Goal: Task Accomplishment & Management: Use online tool/utility

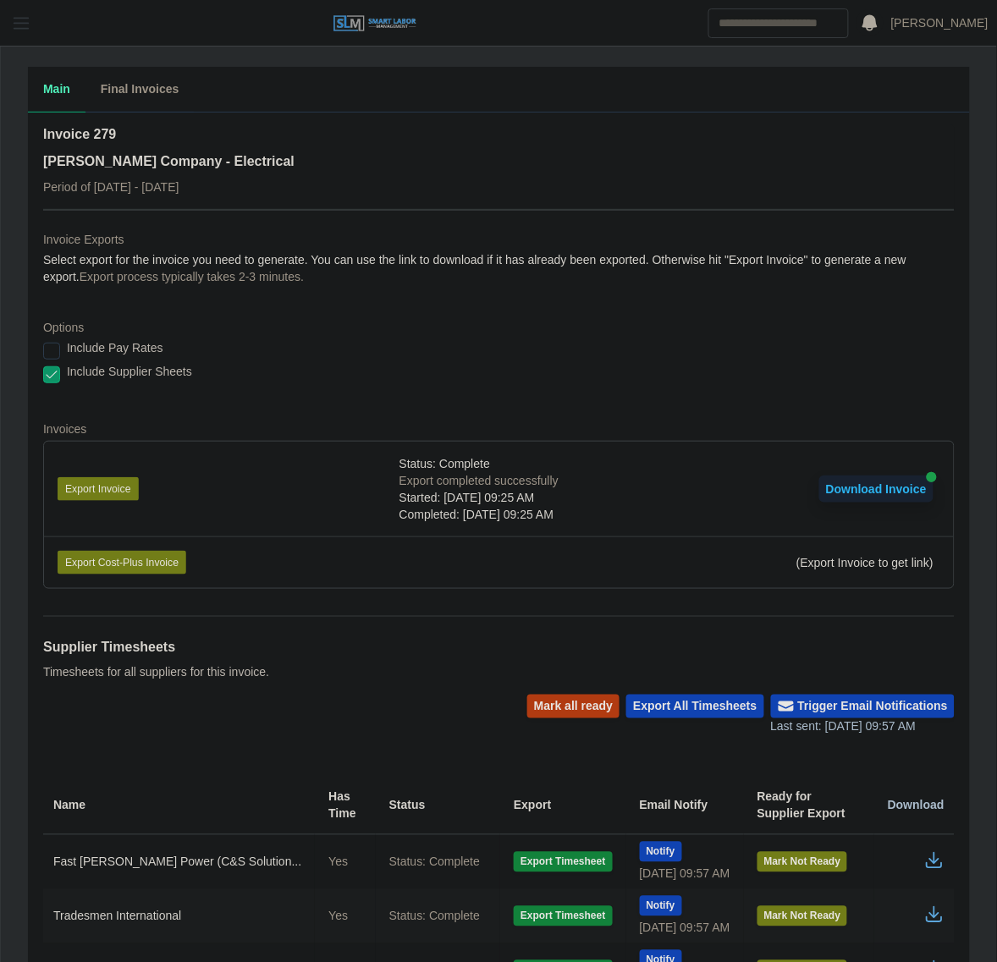
drag, startPoint x: 32, startPoint y: 36, endPoint x: 27, endPoint y: 26, distance: 10.6
click at [32, 36] on button "button" at bounding box center [21, 23] width 42 height 28
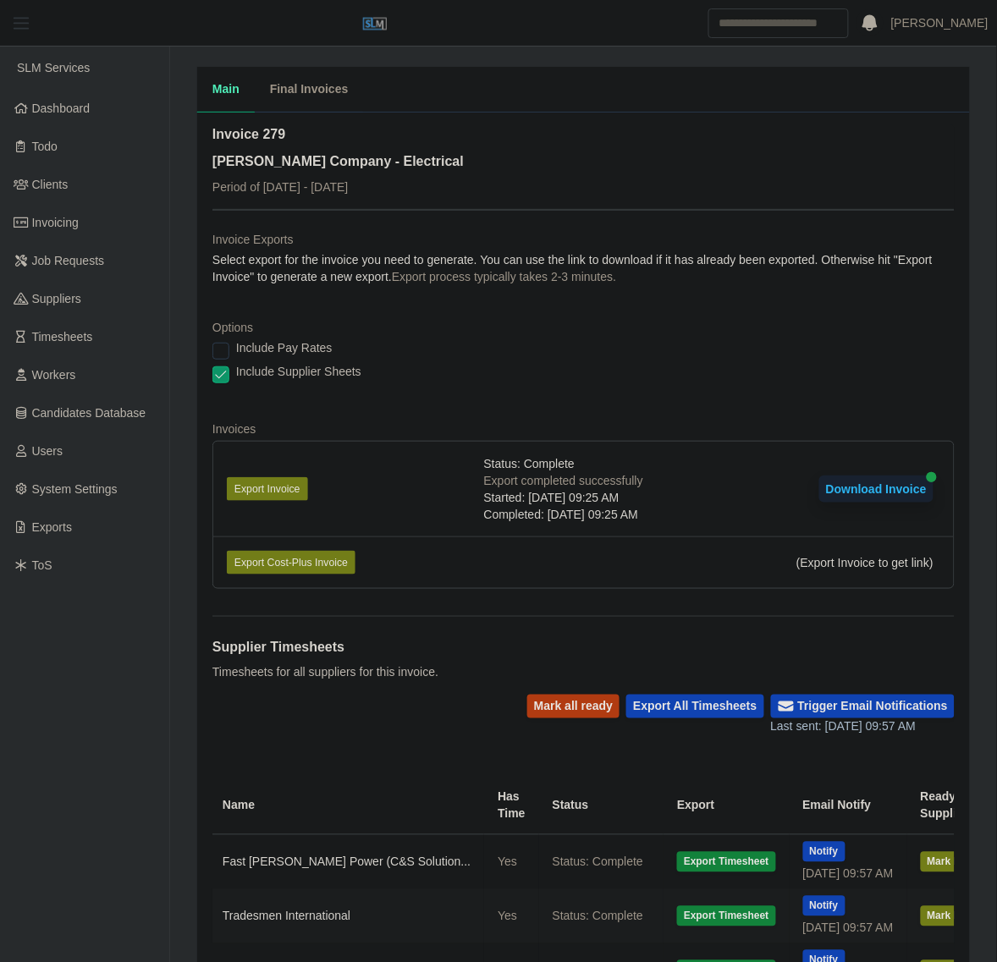
click at [19, 18] on span "button" at bounding box center [21, 23] width 22 height 19
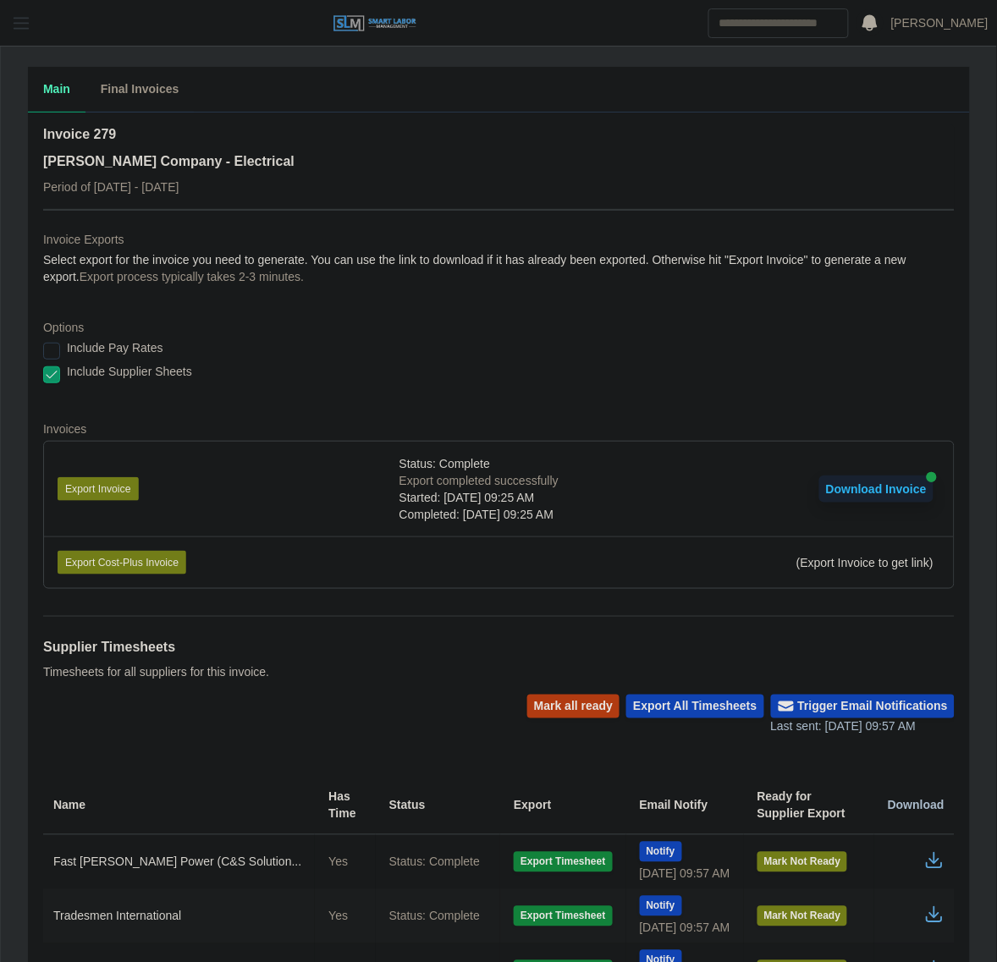
click at [25, 19] on span "button" at bounding box center [21, 23] width 22 height 19
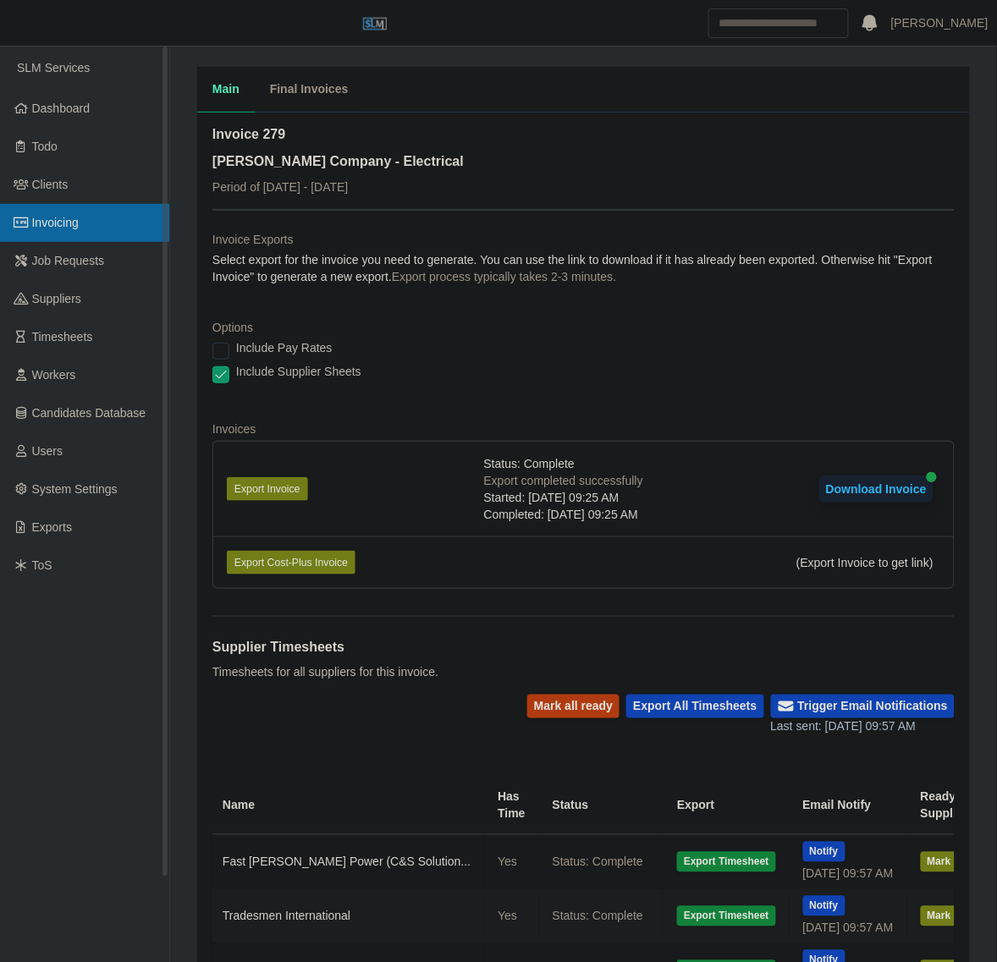
click at [45, 218] on span "Invoicing" at bounding box center [55, 223] width 47 height 14
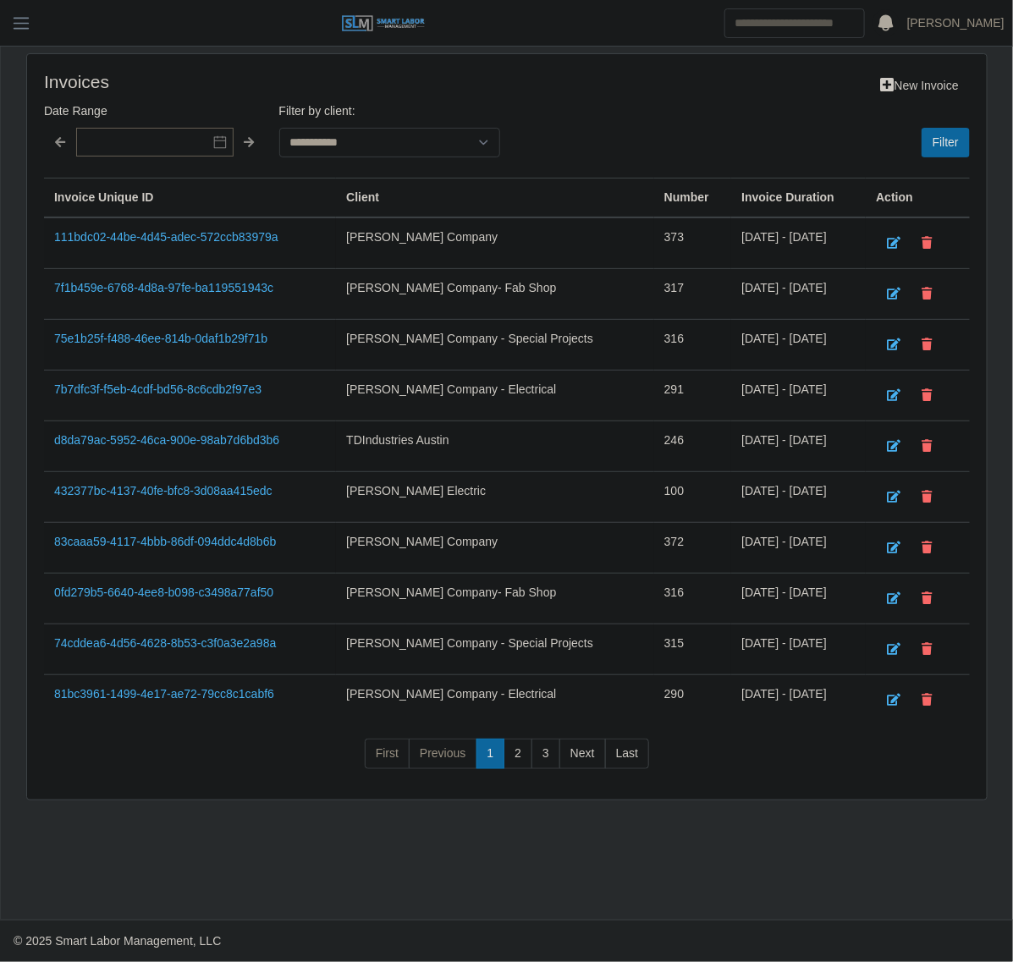
drag, startPoint x: 17, startPoint y: 23, endPoint x: 23, endPoint y: 60, distance: 37.7
click at [17, 23] on span "button" at bounding box center [21, 23] width 22 height 19
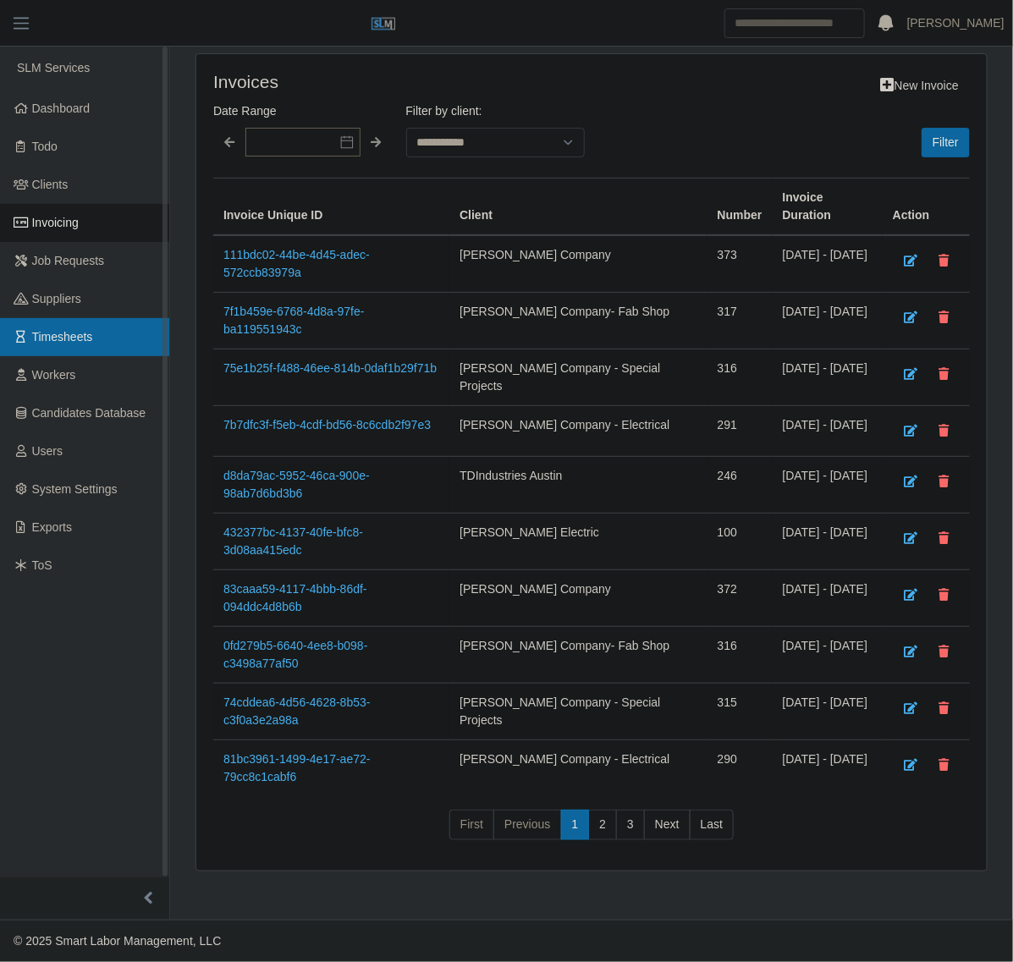
click at [43, 349] on link "Timesheets" at bounding box center [84, 337] width 169 height 38
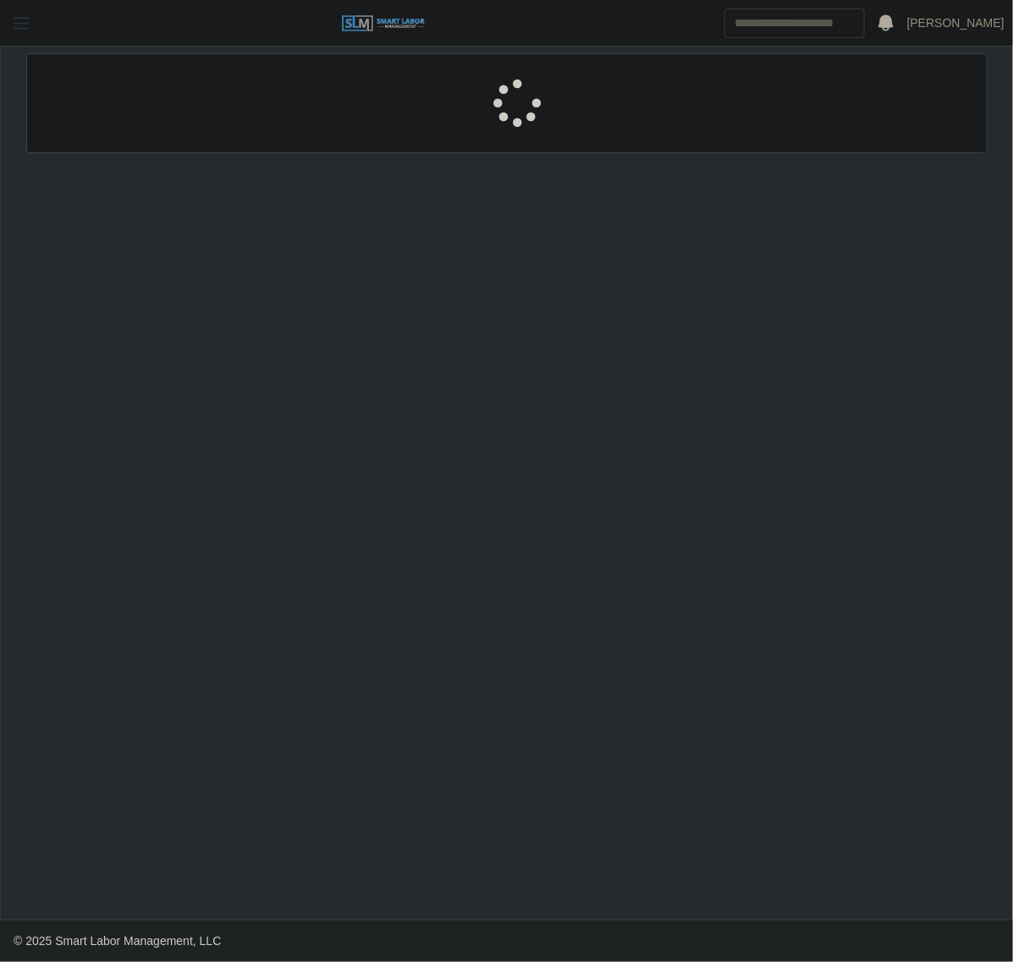
click at [31, 30] on span "button" at bounding box center [21, 23] width 22 height 19
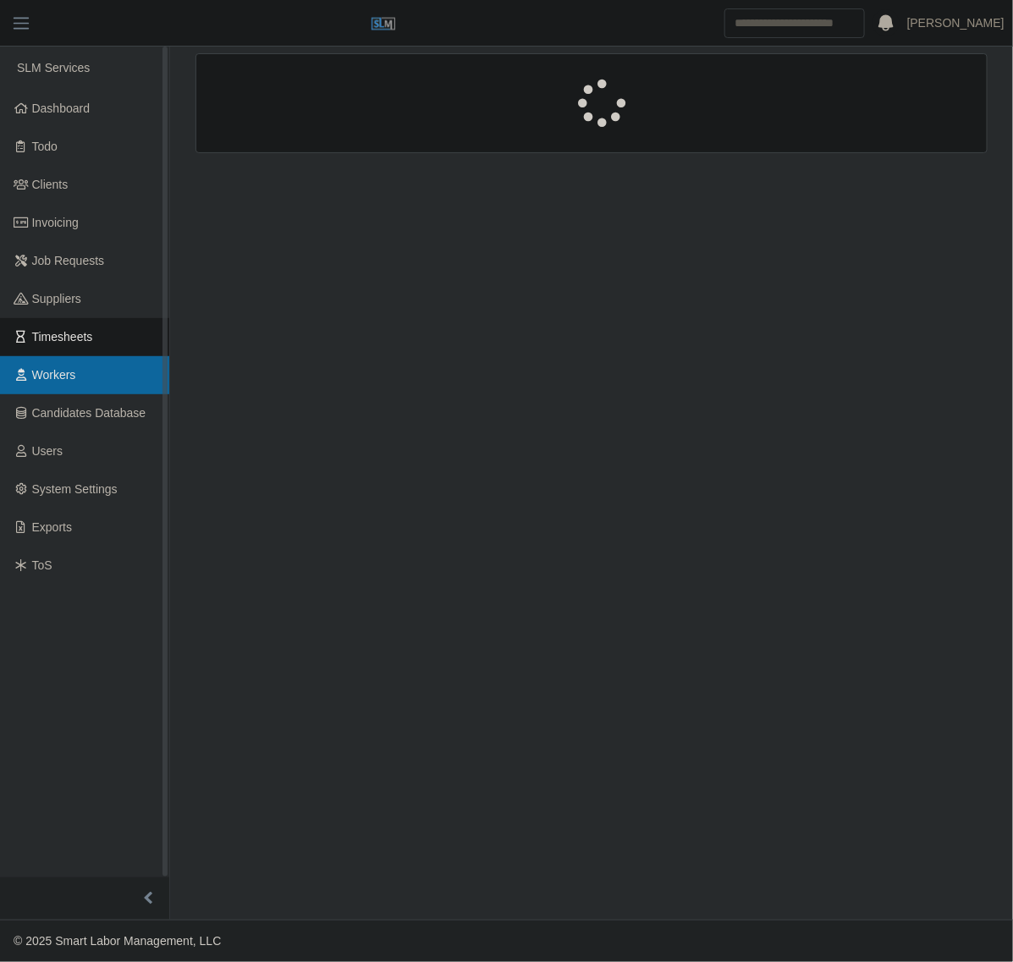
click at [95, 372] on link "Workers" at bounding box center [84, 375] width 169 height 38
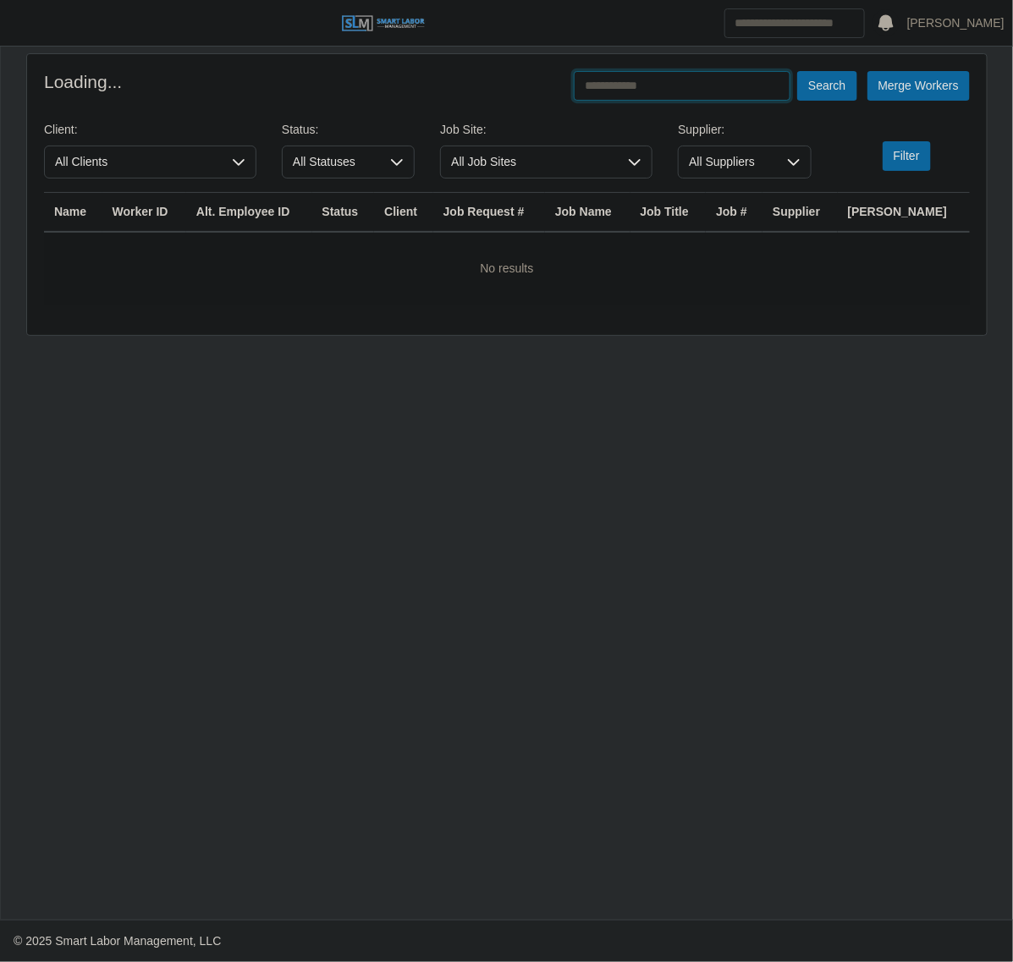
click at [695, 100] on input "text" at bounding box center [682, 86] width 217 height 30
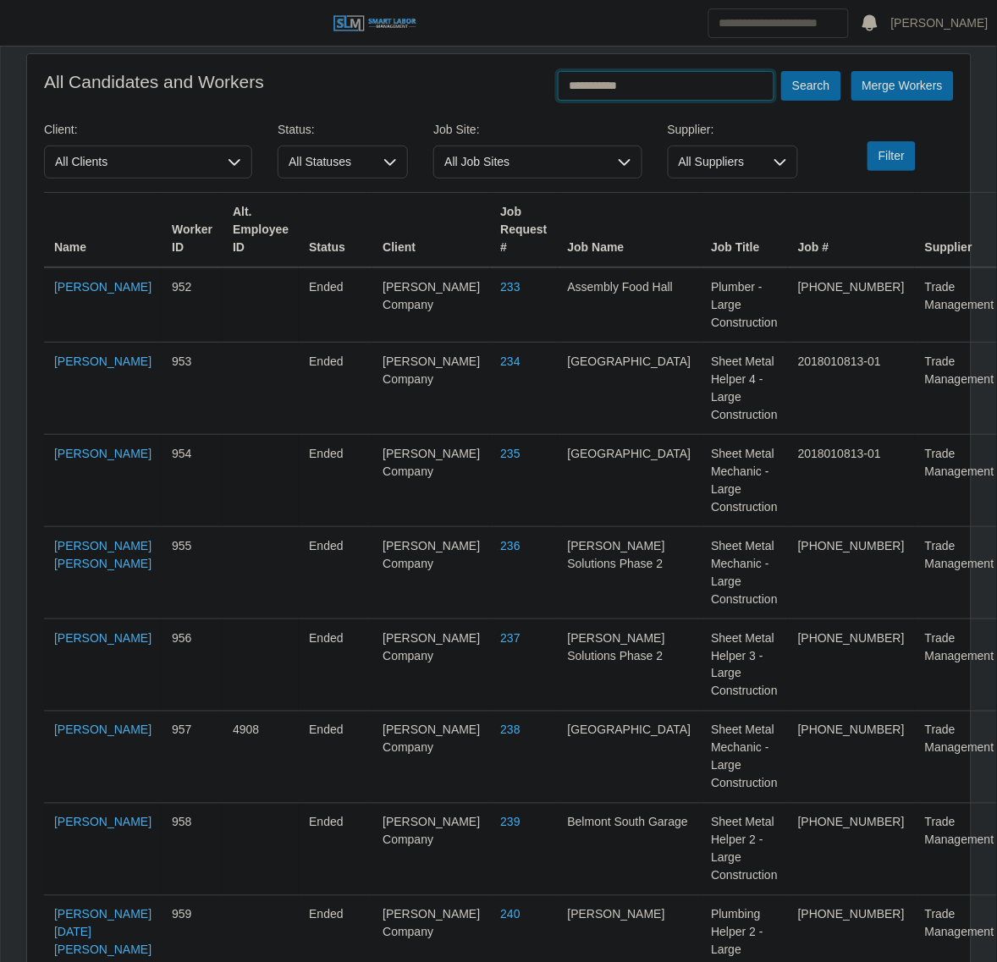
type input "**********"
click at [781, 71] on button "Search" at bounding box center [810, 86] width 59 height 30
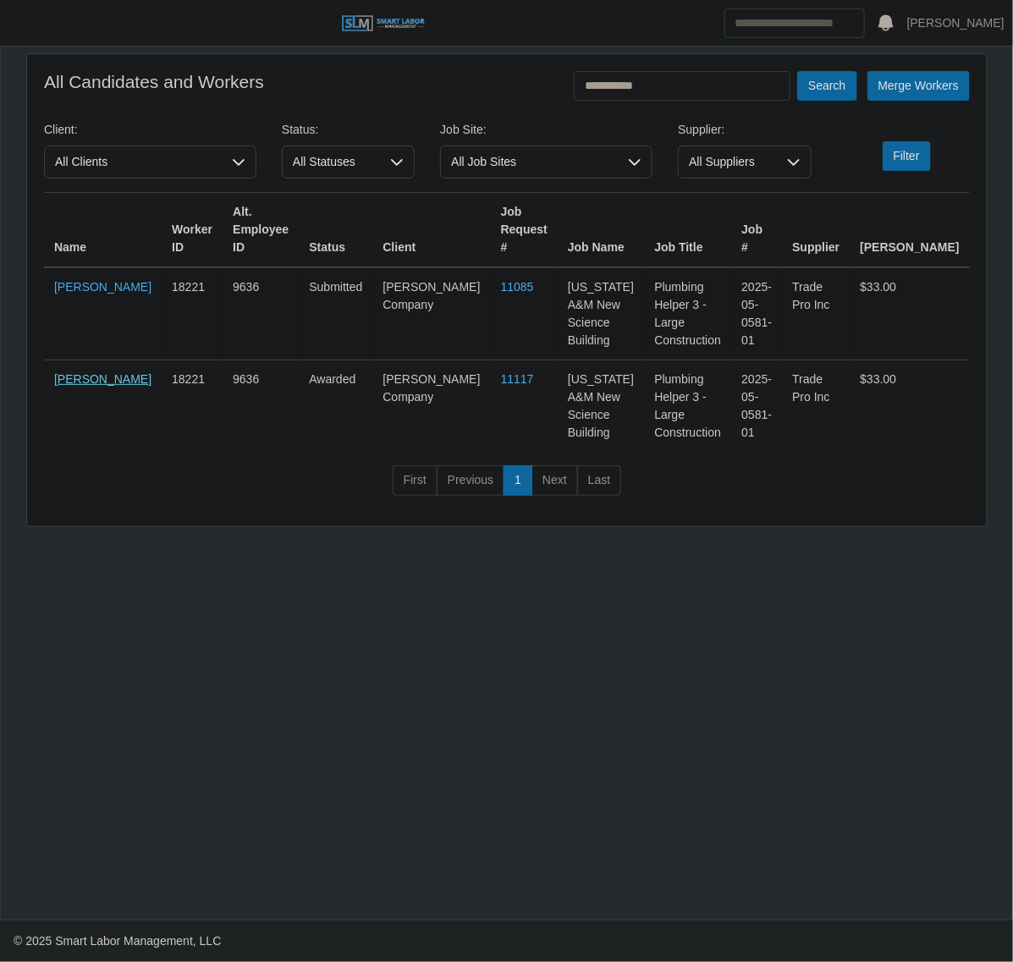
click at [69, 382] on link "Cody Thomas" at bounding box center [102, 379] width 97 height 14
click at [89, 375] on link "Cody Thomas" at bounding box center [102, 379] width 97 height 14
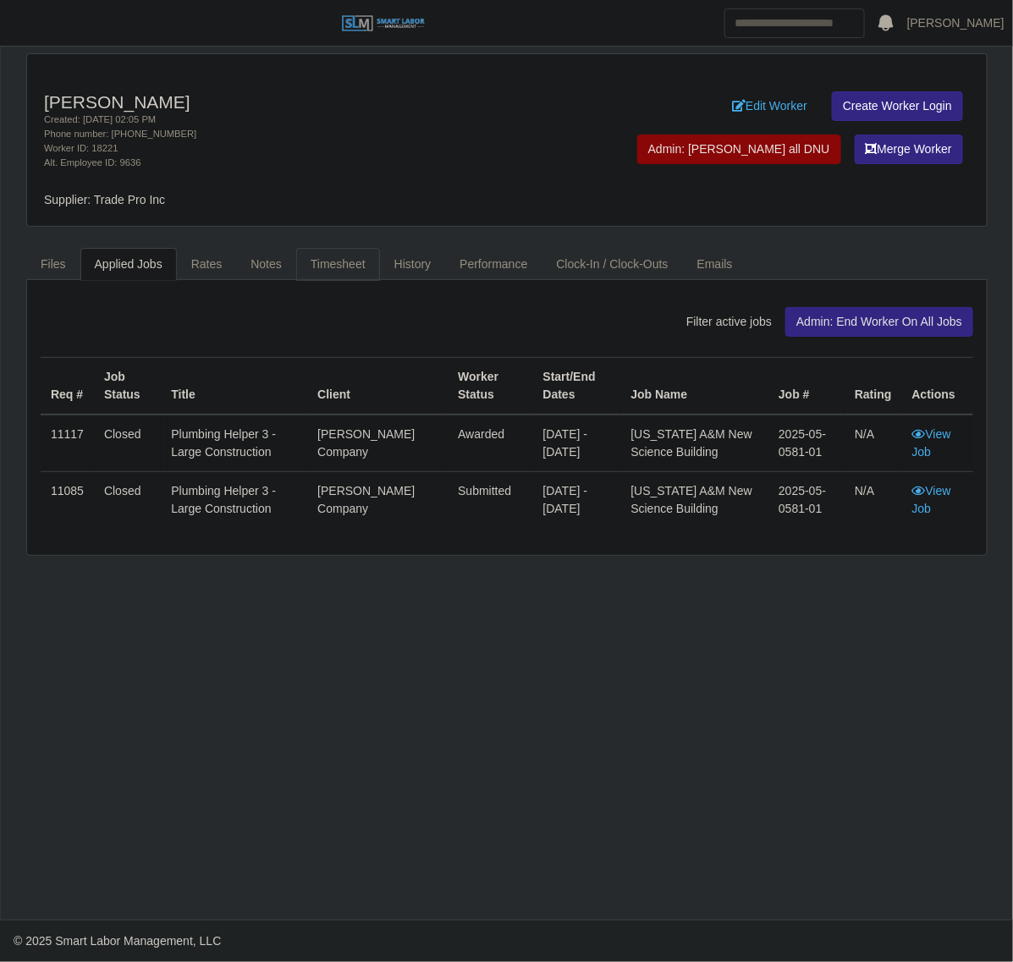
click at [319, 272] on link "Timesheet" at bounding box center [338, 264] width 84 height 33
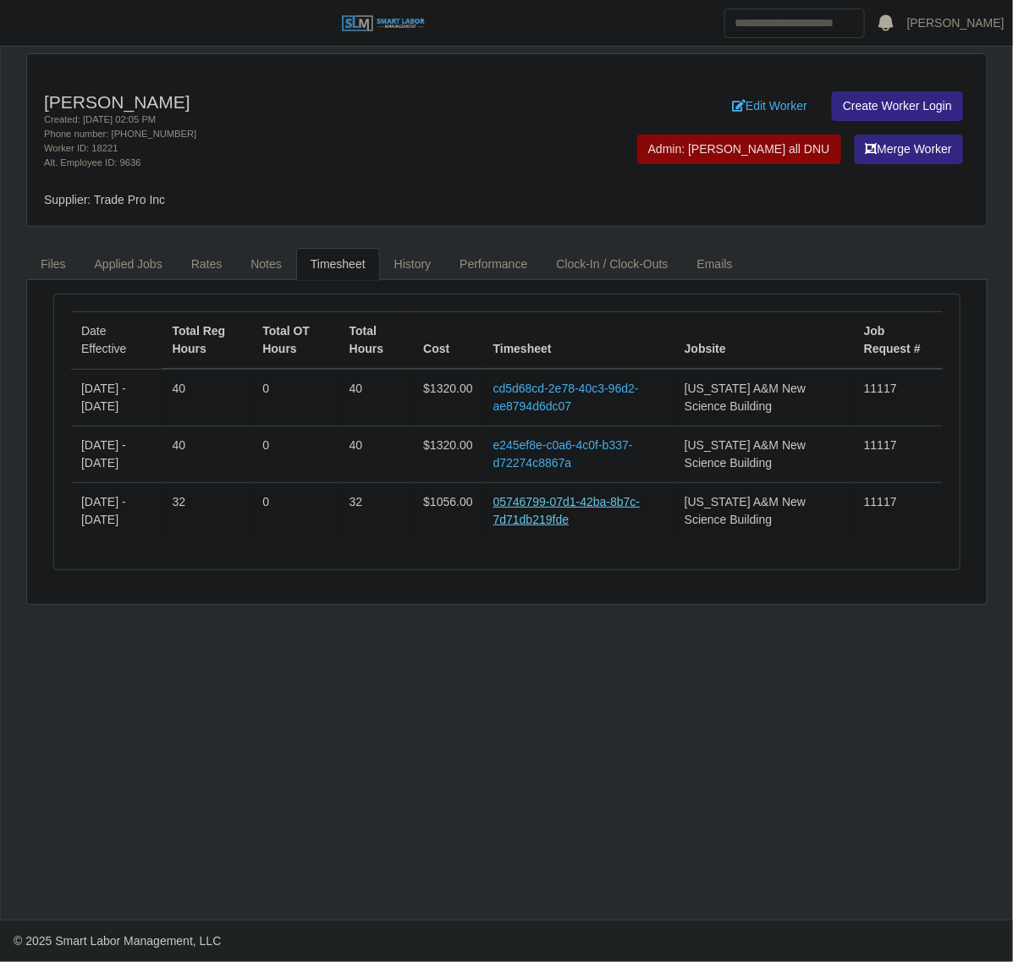
click at [548, 509] on link "05746799-07d1-42ba-8b7c-7d71db219fde" at bounding box center [566, 510] width 147 height 31
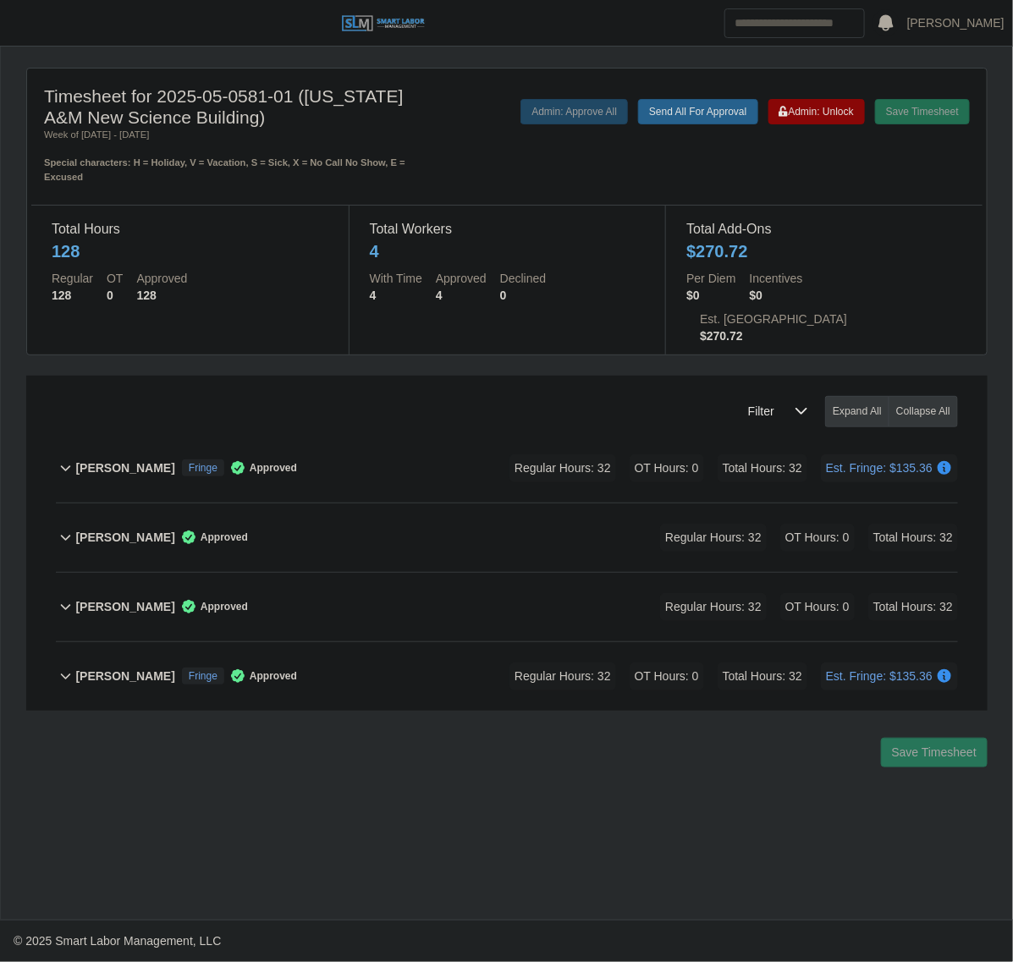
click at [425, 434] on div "[PERSON_NAME] Fringe Approved Regular Hours: 32 OT Hours: 0 Total Hours: 32 Est…" at bounding box center [516, 468] width 882 height 69
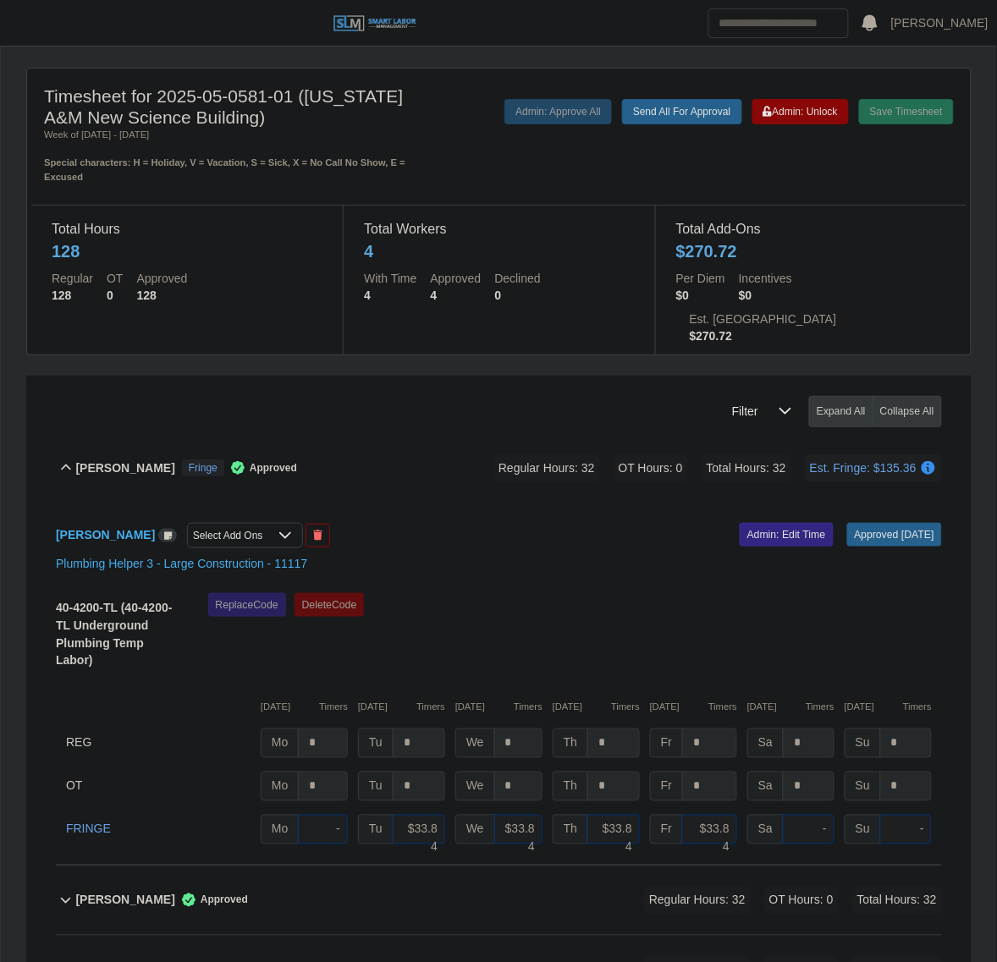
click at [425, 434] on div "Cody Thomas Fringe Approved Regular Hours: 32 OT Hours: 0 Total Hours: 32 Est. …" at bounding box center [508, 468] width 866 height 69
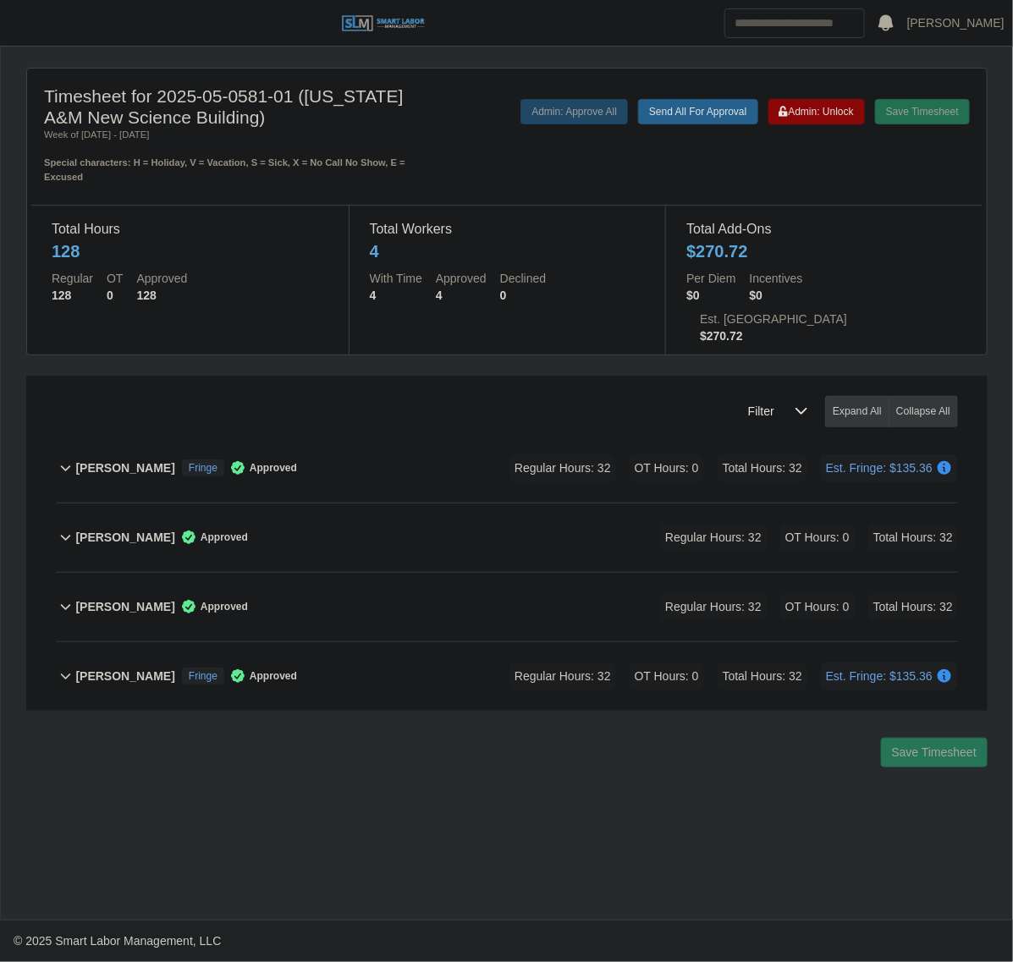
click at [410, 642] on div "Noah Ghadimi Fringe Approved Regular Hours: 32 OT Hours: 0 Total Hours: 32 Est.…" at bounding box center [516, 676] width 882 height 69
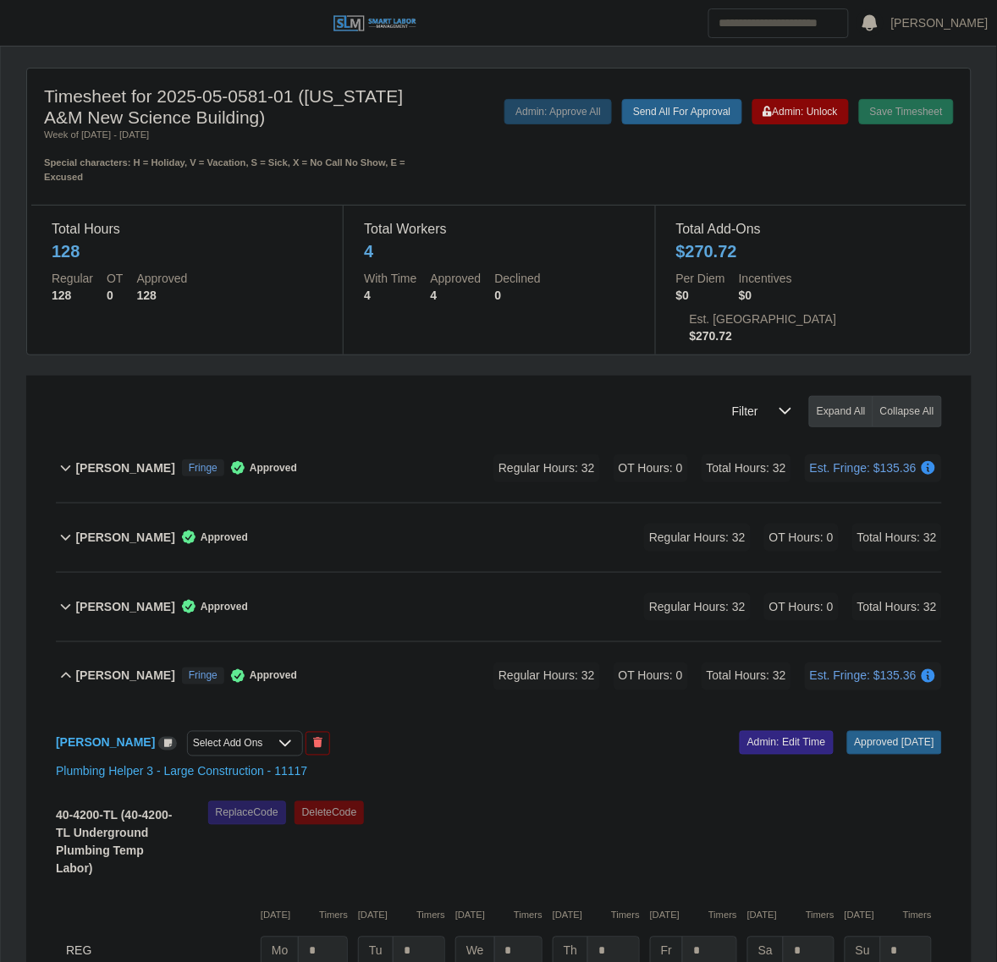
click at [379, 434] on div "Cody Thomas Fringe Approved Regular Hours: 32 OT Hours: 0 Total Hours: 32 Est. …" at bounding box center [508, 468] width 866 height 69
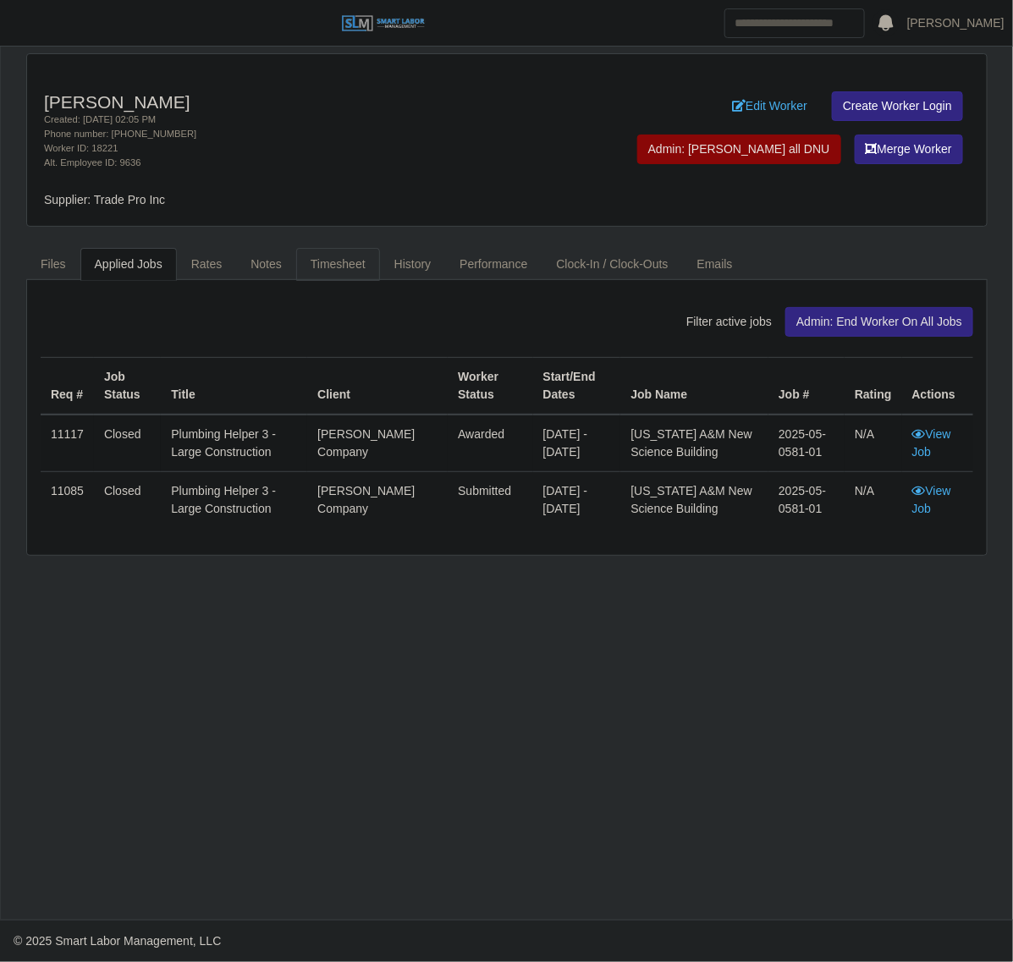
click at [328, 251] on link "Timesheet" at bounding box center [338, 264] width 84 height 33
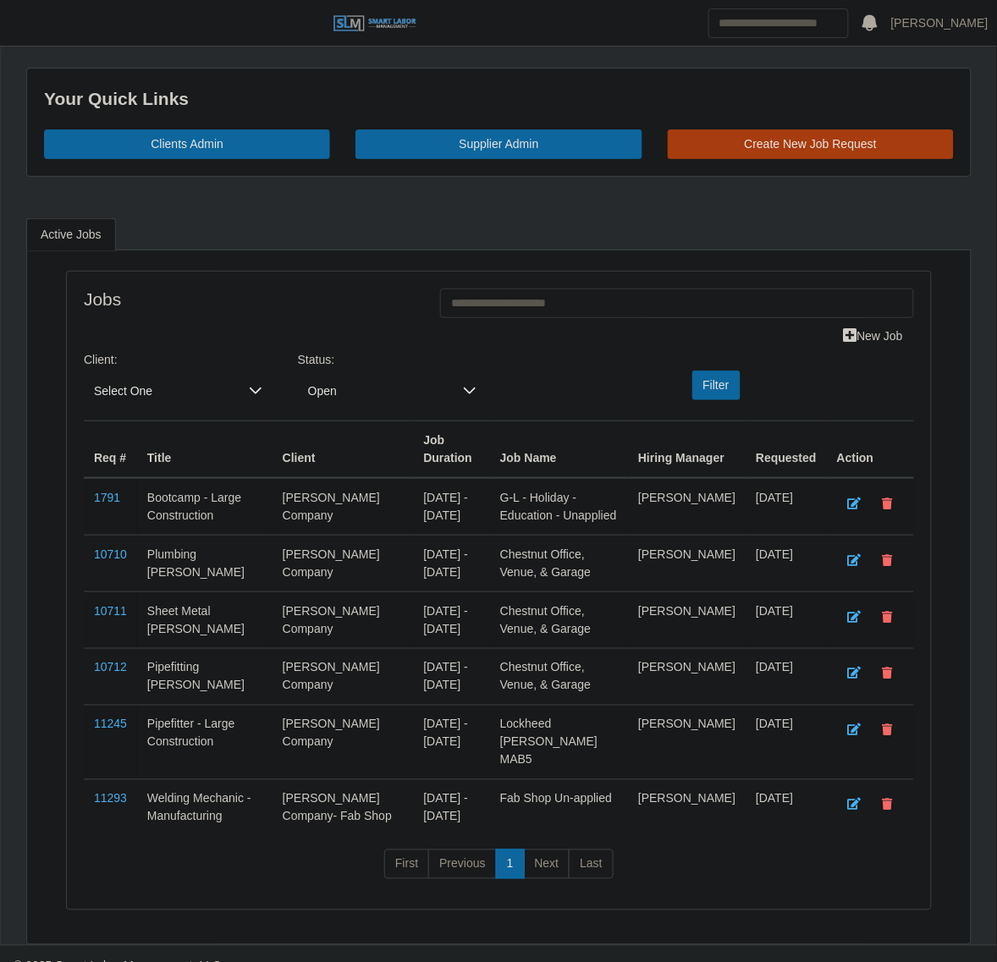
click at [239, 398] on div at bounding box center [256, 391] width 34 height 31
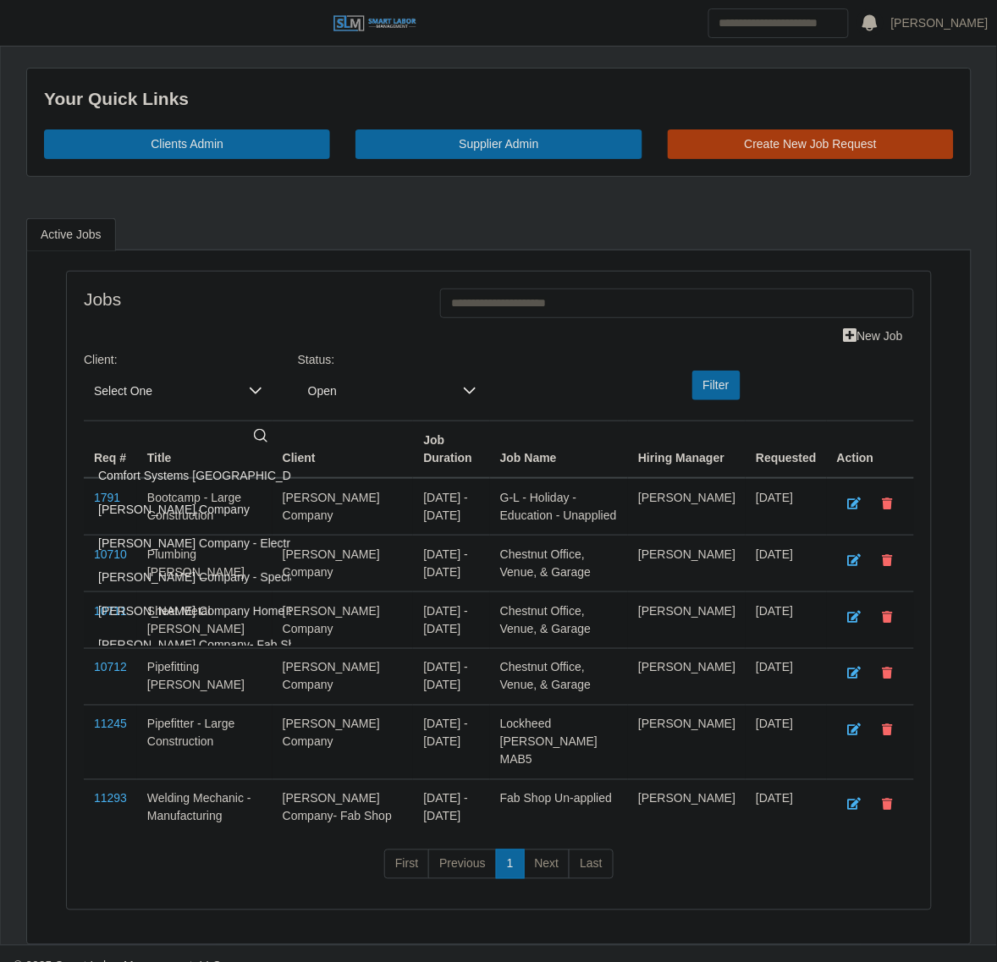
click at [214, 483] on span "Comfort Systems USA - Central TX" at bounding box center [273, 476] width 351 height 18
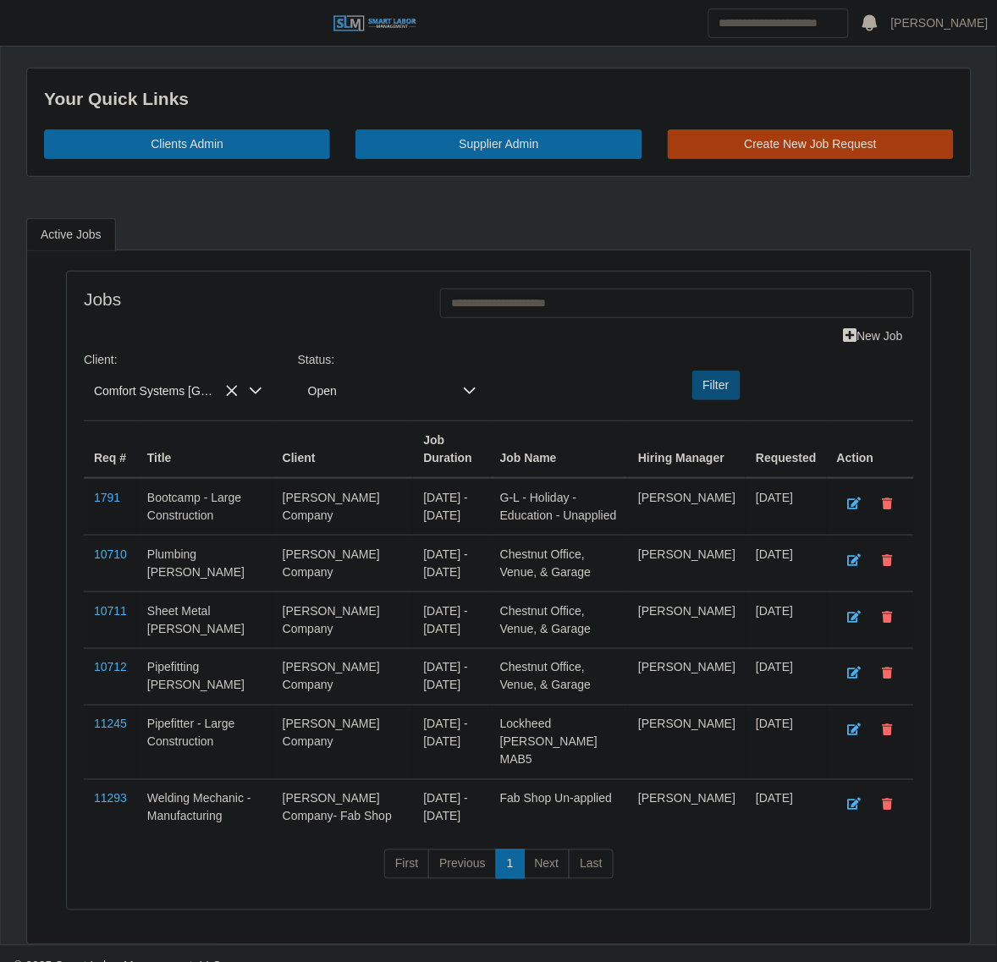
click at [721, 385] on button "Filter" at bounding box center [716, 386] width 48 height 30
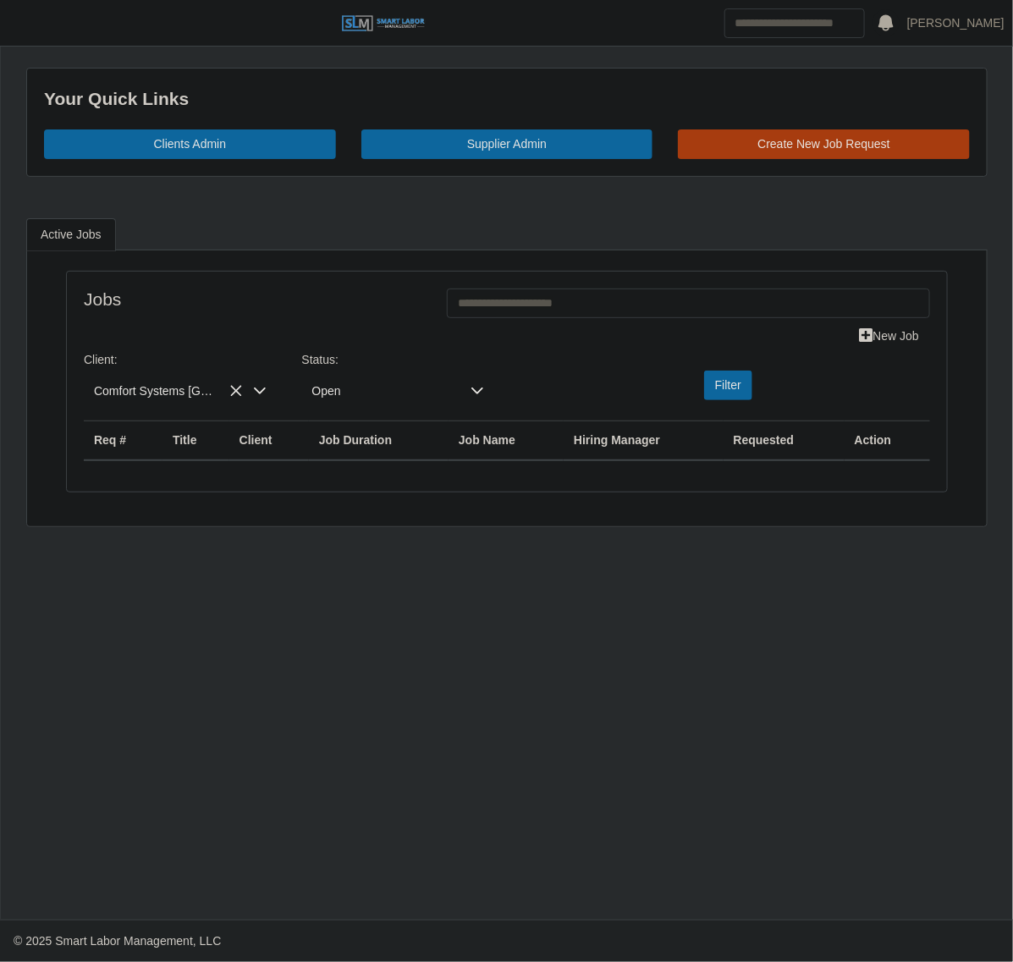
click at [427, 407] on span "Open" at bounding box center [381, 391] width 159 height 31
click at [391, 504] on li "Pending" at bounding box center [397, 499] width 185 height 32
click at [754, 389] on div "Filter" at bounding box center [725, 386] width 146 height 30
click at [742, 389] on button "Filter" at bounding box center [728, 386] width 48 height 30
click at [733, 398] on button "Filter" at bounding box center [728, 386] width 48 height 30
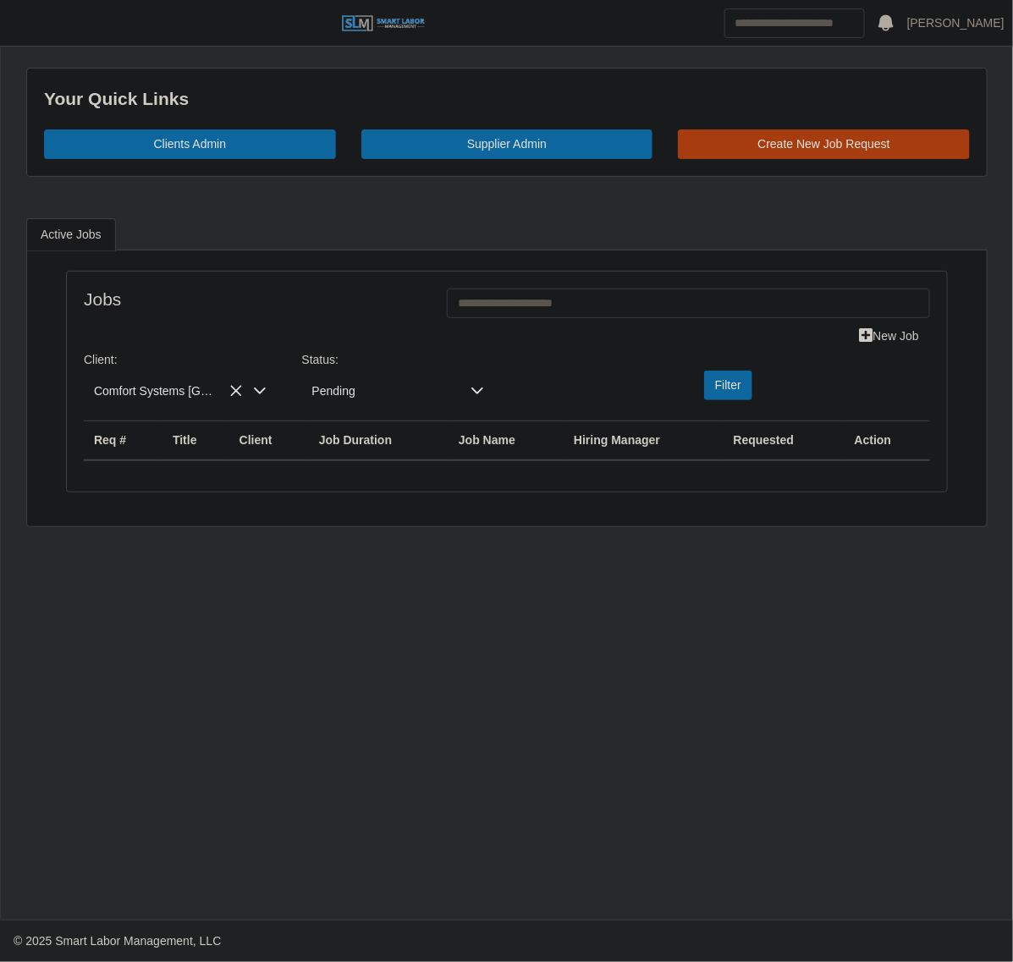
click at [127, 389] on span "Comfort Systems USA - Central TX" at bounding box center [163, 391] width 159 height 31
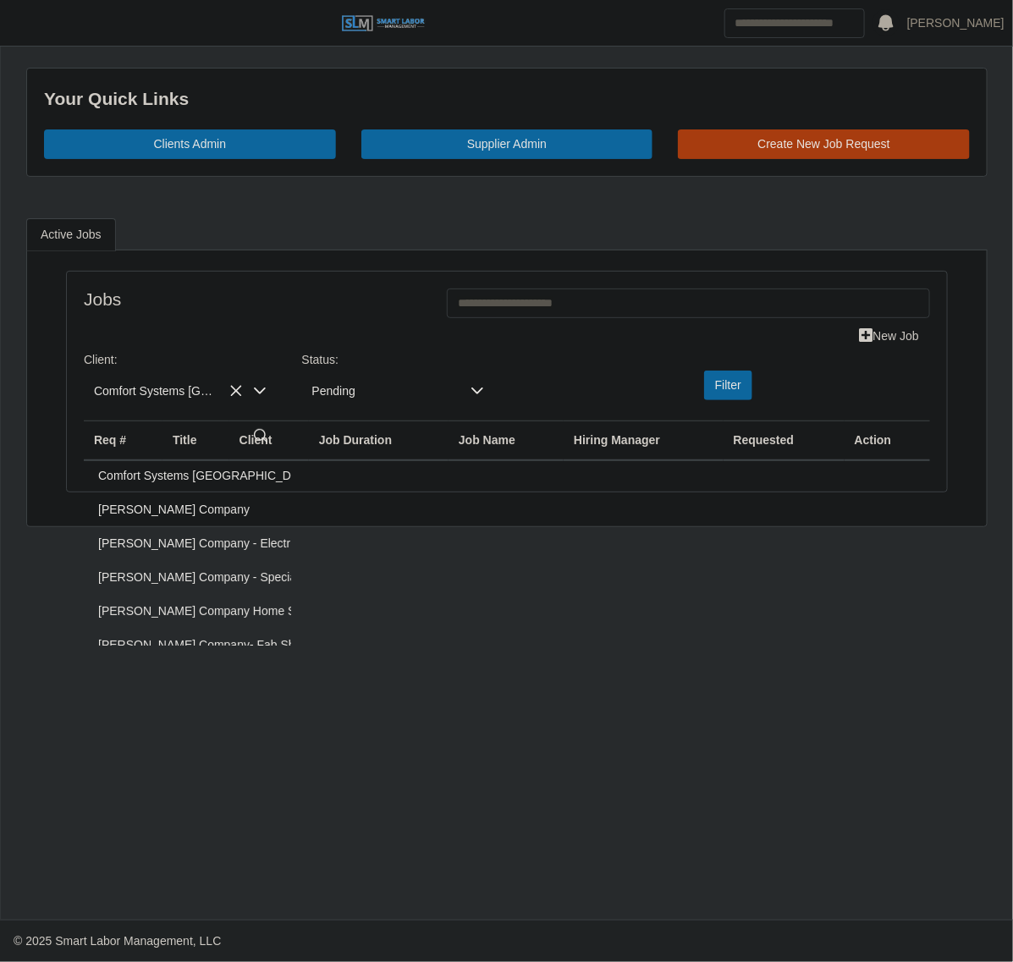
click at [179, 478] on span "Comfort Systems USA - Central TX" at bounding box center [273, 476] width 351 height 18
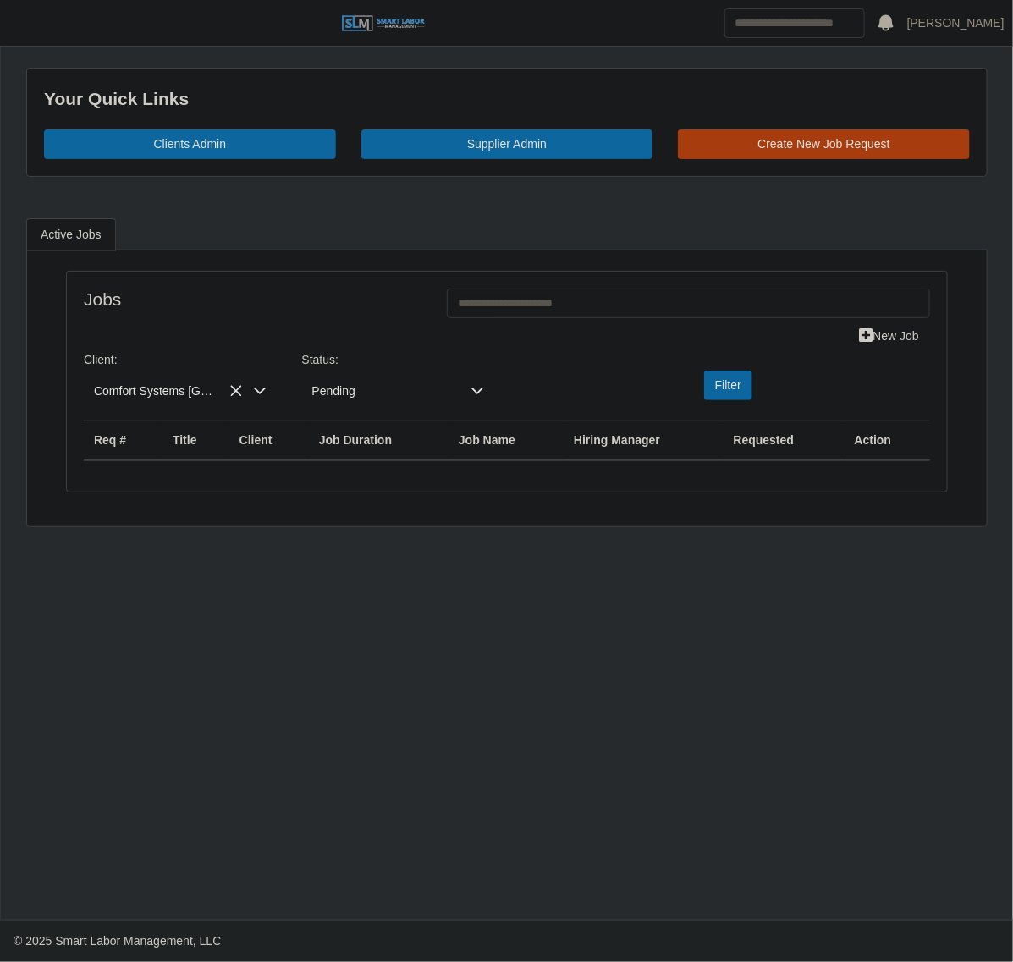
click at [356, 403] on span "Pending" at bounding box center [381, 391] width 159 height 31
click at [349, 459] on li "Open" at bounding box center [397, 465] width 185 height 32
click at [724, 379] on button "Filter" at bounding box center [728, 386] width 48 height 30
click at [334, 393] on span "Open" at bounding box center [381, 391] width 159 height 31
click at [357, 535] on span "Approved" at bounding box center [341, 534] width 51 height 18
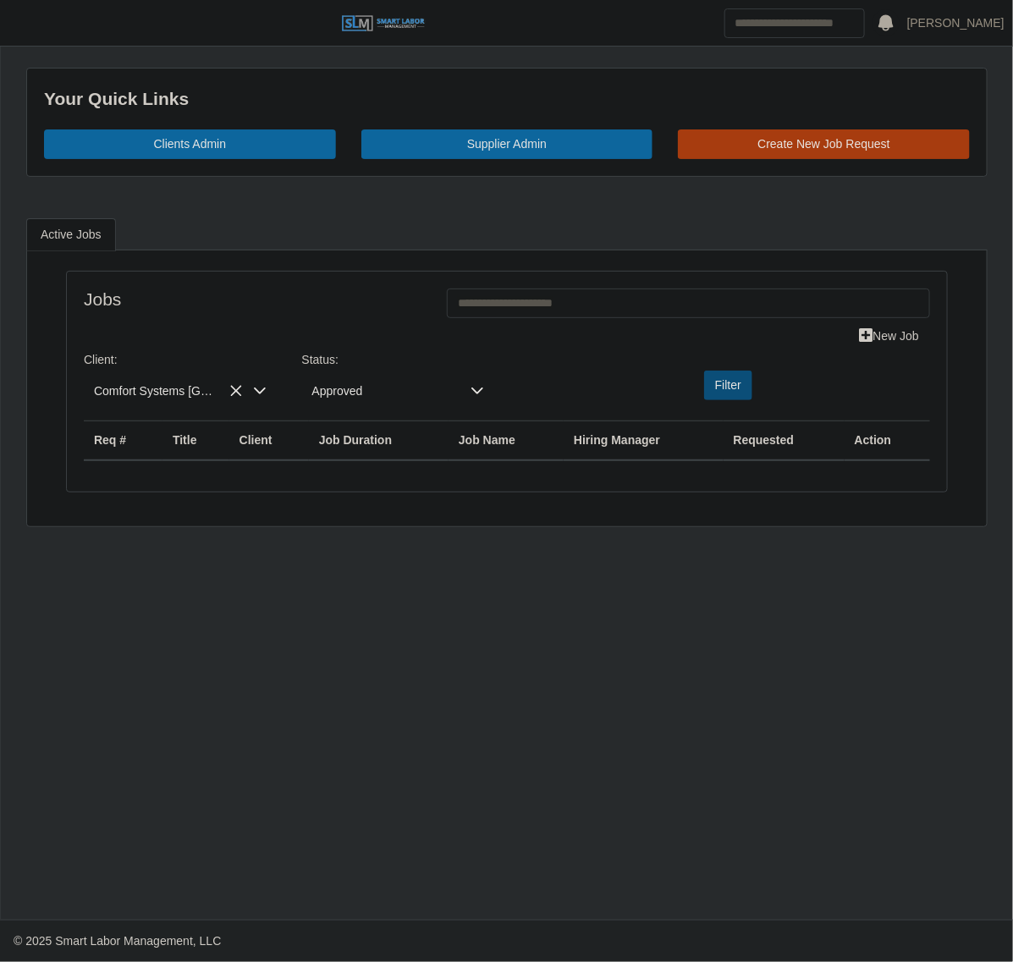
click at [721, 373] on button "Filter" at bounding box center [728, 386] width 48 height 30
click at [14, 26] on span "button" at bounding box center [21, 23] width 22 height 19
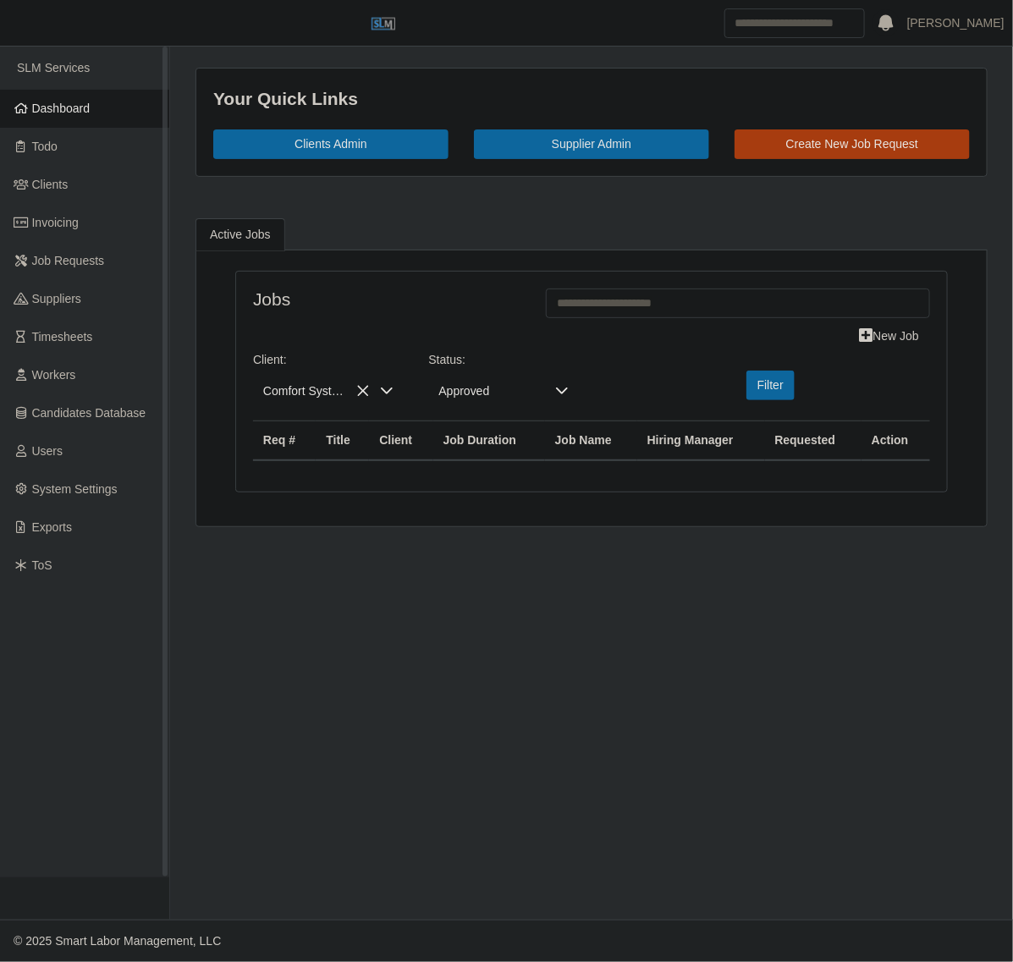
click at [74, 104] on span "Dashboard" at bounding box center [61, 109] width 58 height 14
